Goal: Find specific page/section: Find specific page/section

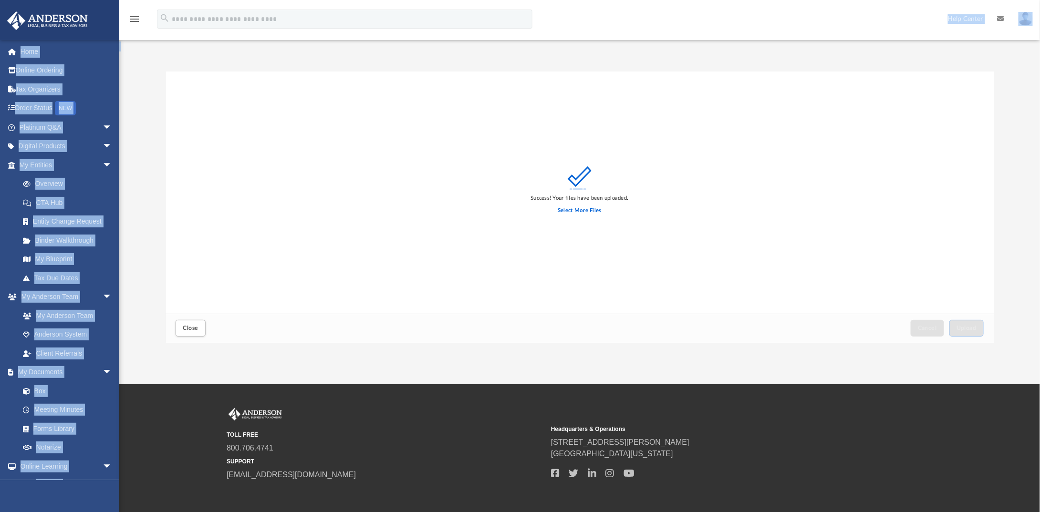
scroll to position [235, 821]
click at [101, 36] on link at bounding box center [60, 20] width 120 height 41
click at [35, 50] on link "Home" at bounding box center [67, 51] width 120 height 19
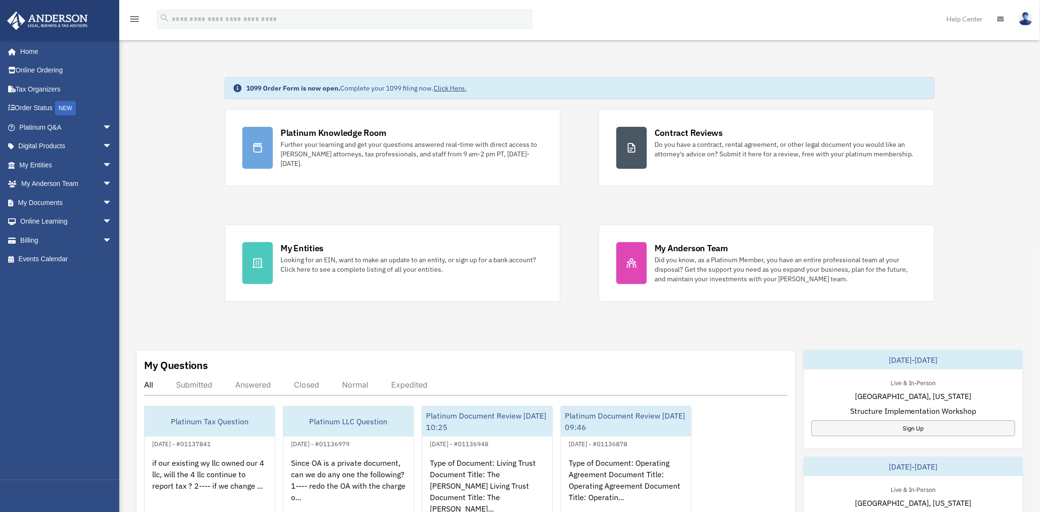
scroll to position [48, 0]
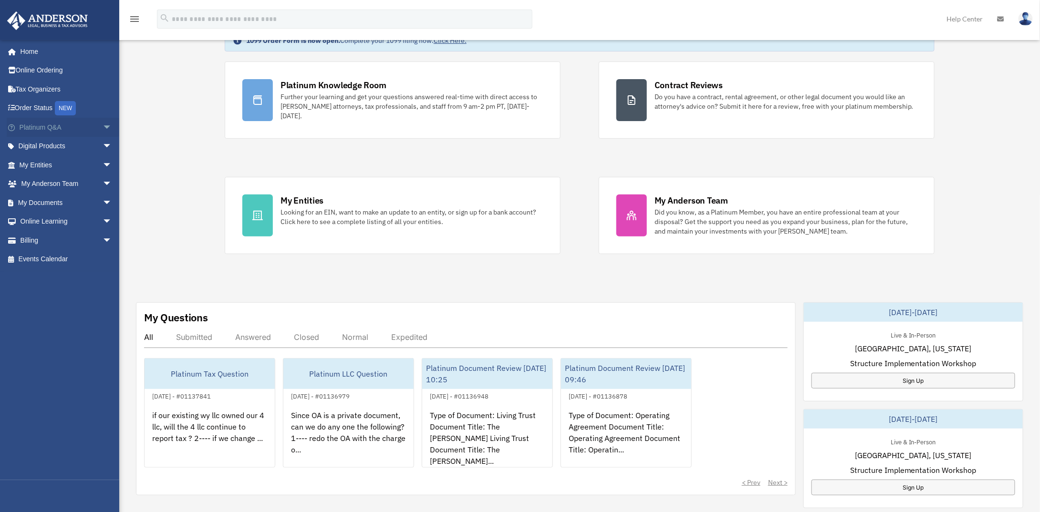
click at [103, 128] on span "arrow_drop_down" at bounding box center [112, 128] width 19 height 20
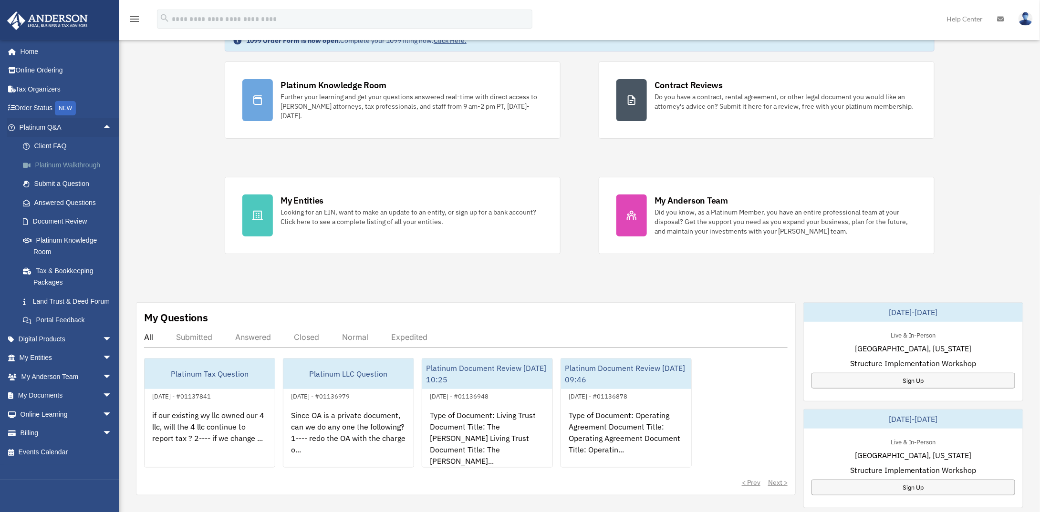
click at [65, 163] on link "Platinum Walkthrough" at bounding box center [69, 165] width 113 height 19
